Goal: Navigation & Orientation: Find specific page/section

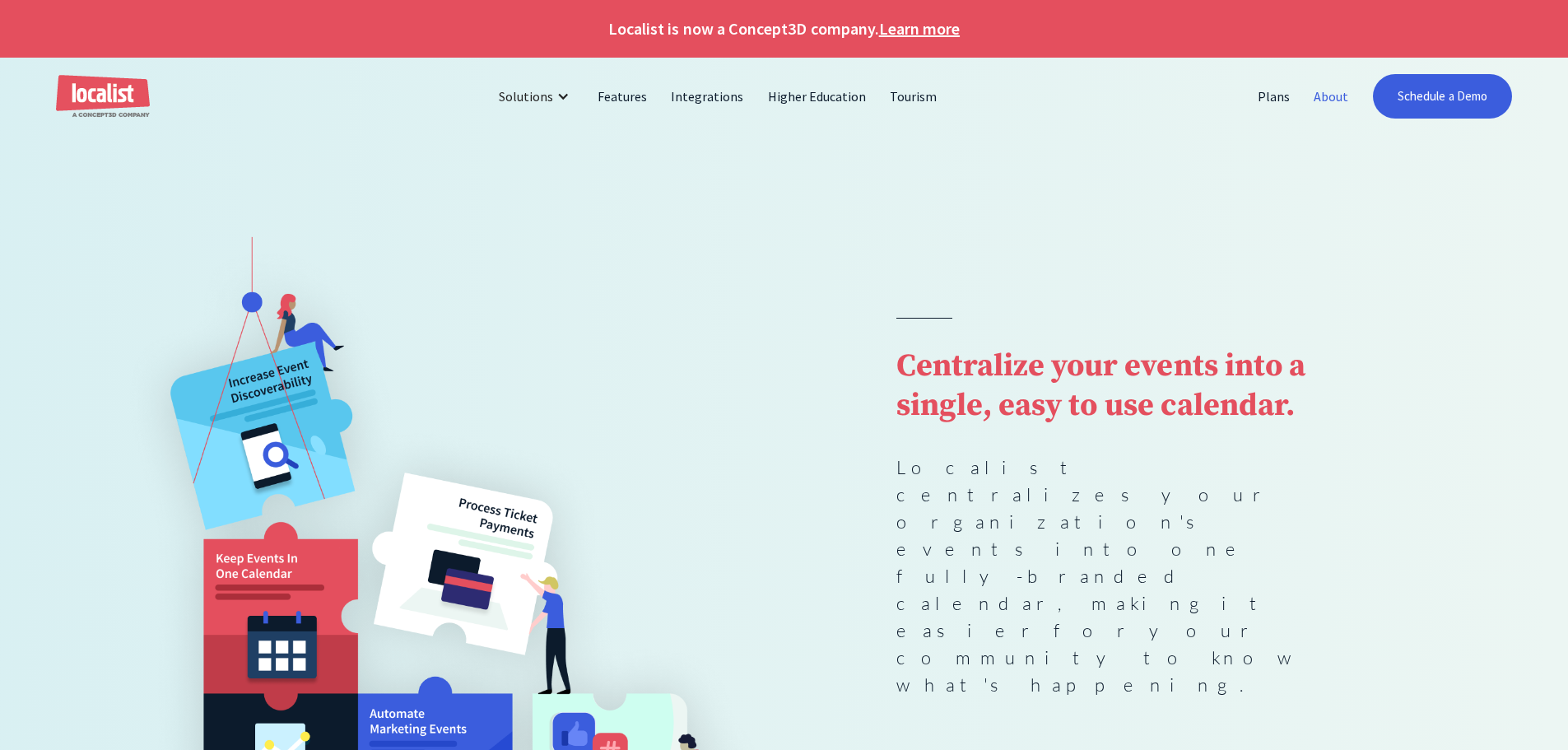
click at [1324, 97] on link "About" at bounding box center [1332, 96] width 58 height 39
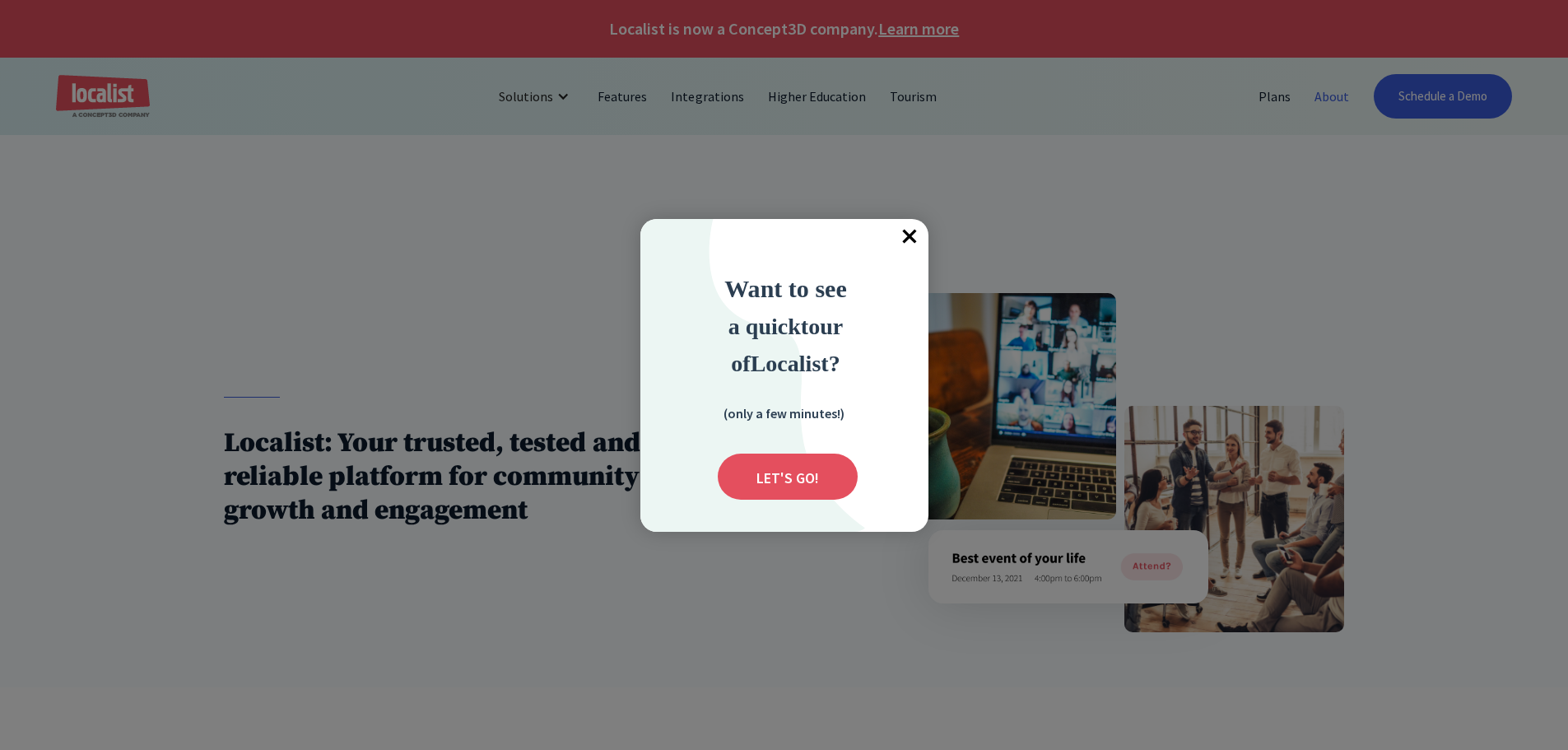
click at [910, 237] on span "×" at bounding box center [911, 237] width 37 height 36
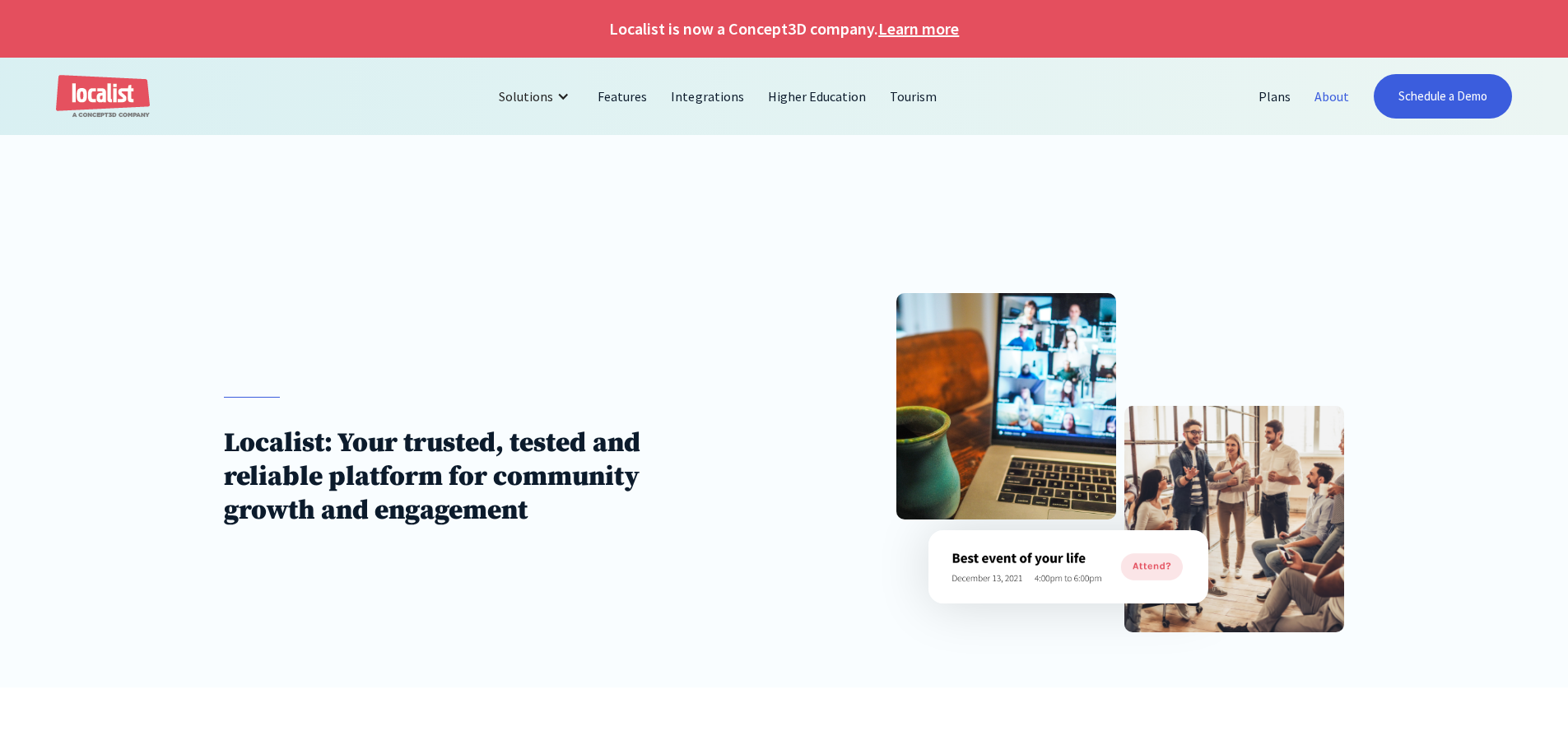
click at [75, 101] on img "home" at bounding box center [102, 97] width 94 height 44
